Goal: Check status: Check status

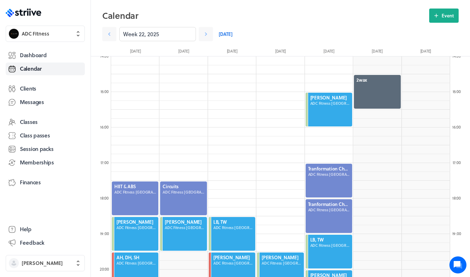
scroll to position [586, 0]
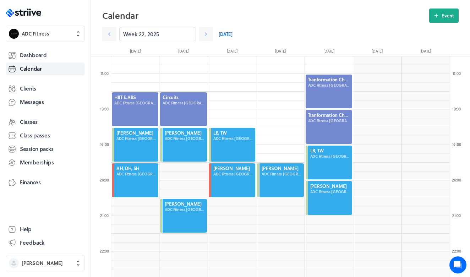
click at [218, 37] on div "Week 22, 2025 [DATE]" at bounding box center [230, 34] width 257 height 14
click at [226, 35] on link "[DATE]" at bounding box center [226, 34] width 14 height 14
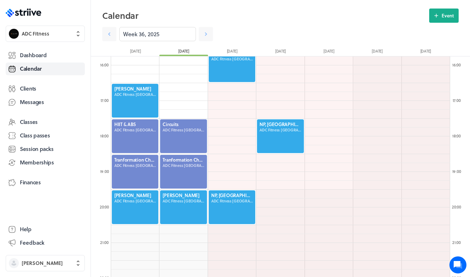
scroll to position [556, 0]
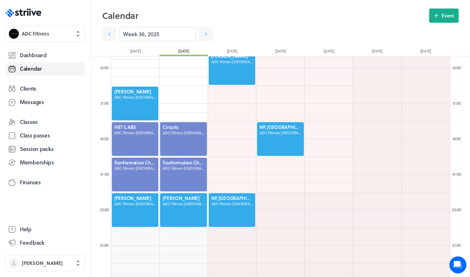
click at [146, 93] on div at bounding box center [135, 103] width 48 height 35
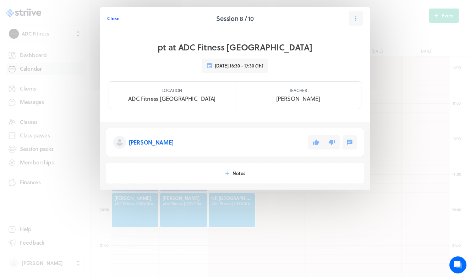
click at [115, 18] on span "Close" at bounding box center [113, 18] width 12 height 6
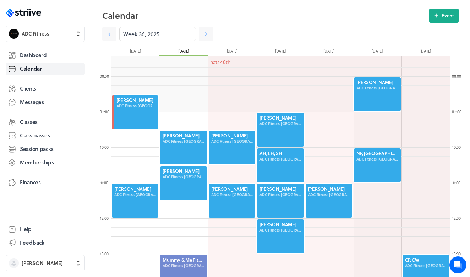
scroll to position [260, 0]
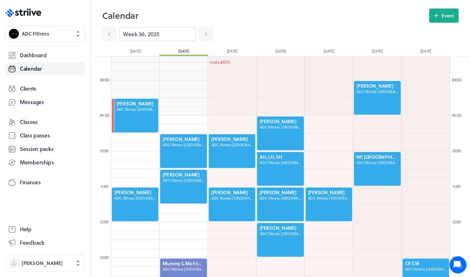
click at [185, 144] on div at bounding box center [183, 150] width 48 height 35
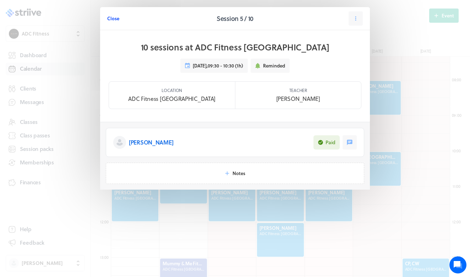
click at [111, 17] on span "Close" at bounding box center [113, 18] width 12 height 6
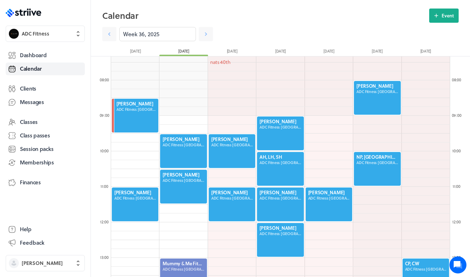
click at [170, 181] on div at bounding box center [183, 186] width 48 height 35
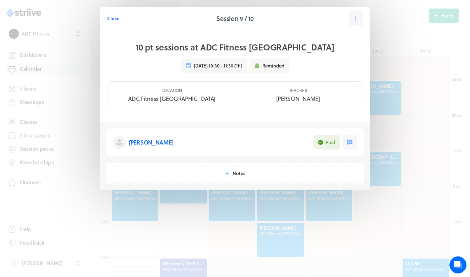
click at [112, 16] on span "Close" at bounding box center [113, 18] width 12 height 6
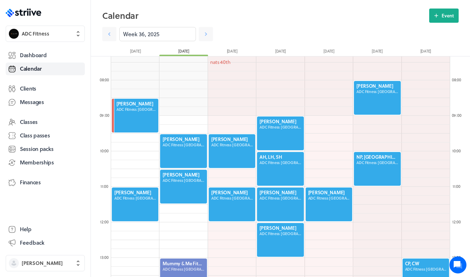
click at [179, 140] on div at bounding box center [183, 150] width 48 height 35
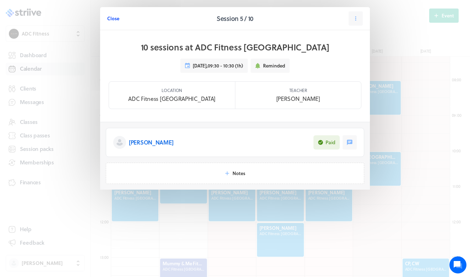
click at [112, 21] on span "Close" at bounding box center [113, 18] width 12 height 6
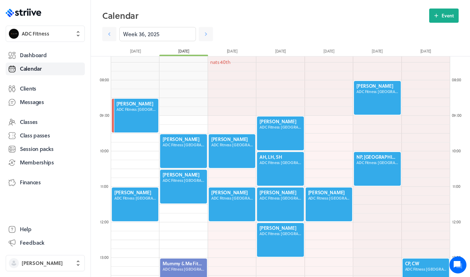
click at [136, 210] on div at bounding box center [135, 204] width 48 height 35
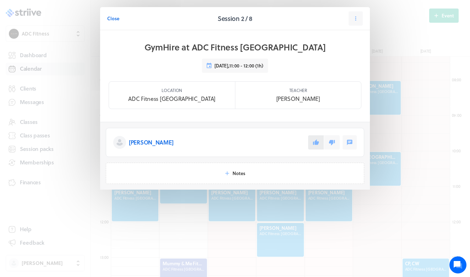
click at [317, 141] on icon at bounding box center [316, 142] width 6 height 6
click at [114, 18] on span "Close" at bounding box center [113, 18] width 12 height 6
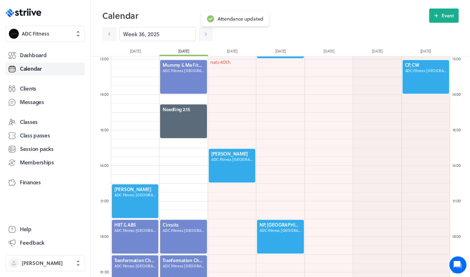
scroll to position [546, 0]
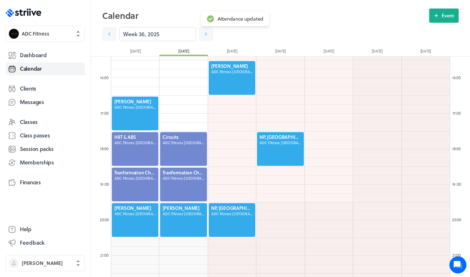
click at [140, 105] on div at bounding box center [135, 113] width 48 height 35
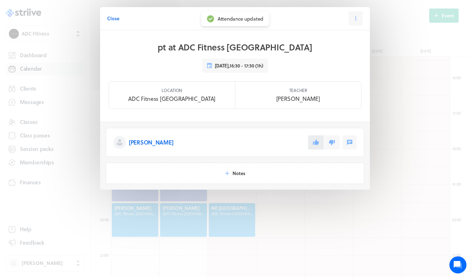
click at [316, 146] on button at bounding box center [316, 142] width 16 height 14
click at [109, 15] on button "Close" at bounding box center [113, 18] width 12 height 14
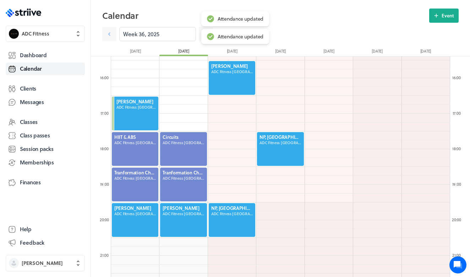
click at [131, 210] on div at bounding box center [135, 219] width 48 height 35
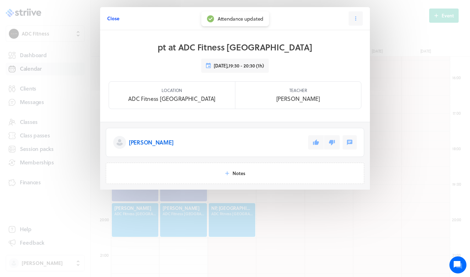
click at [112, 18] on span "Close" at bounding box center [113, 18] width 12 height 6
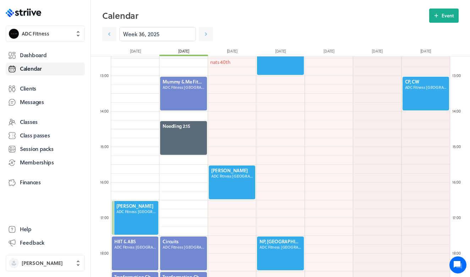
scroll to position [444, 0]
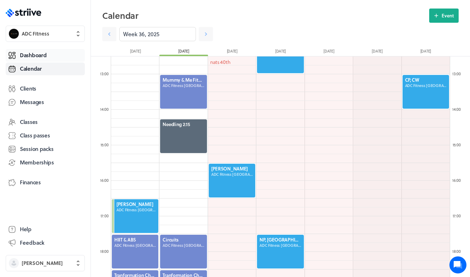
click at [55, 56] on link "Dashboard" at bounding box center [45, 55] width 79 height 13
